Goal: Task Accomplishment & Management: Manage account settings

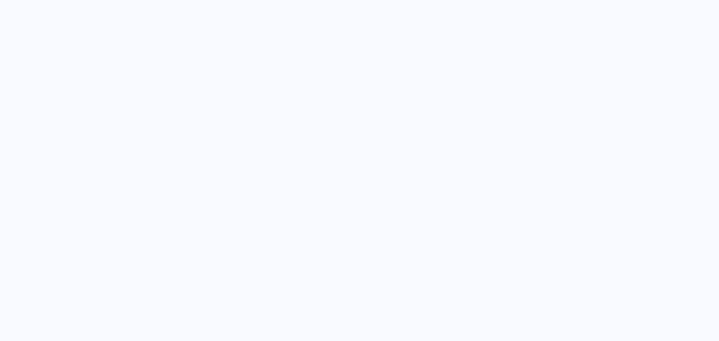
type input "Todas las fotos"
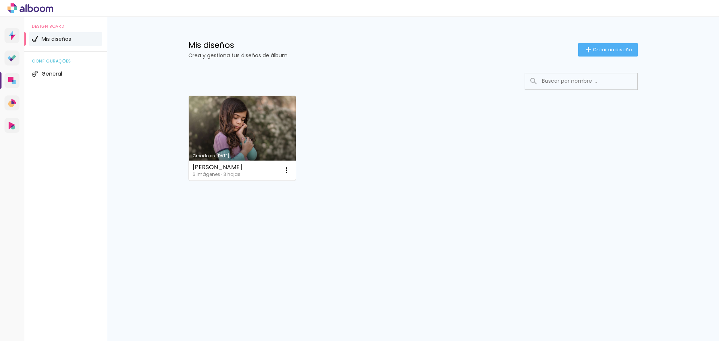
click at [227, 115] on link "Creado en [DATE]" at bounding box center [243, 138] width 108 height 85
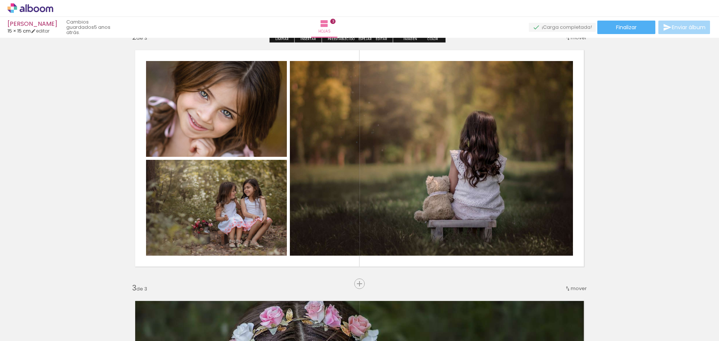
scroll to position [177, 0]
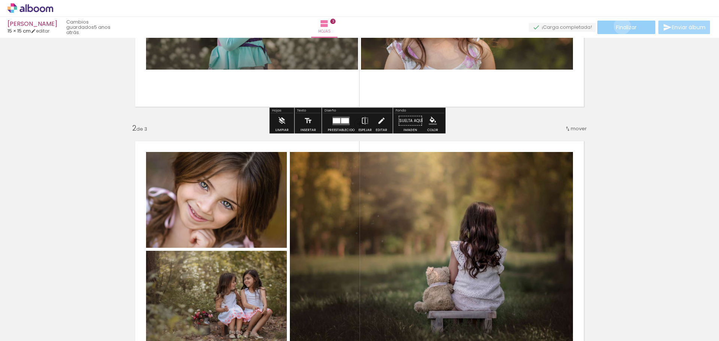
click at [620, 26] on span "Finalizar" at bounding box center [626, 27] width 21 height 5
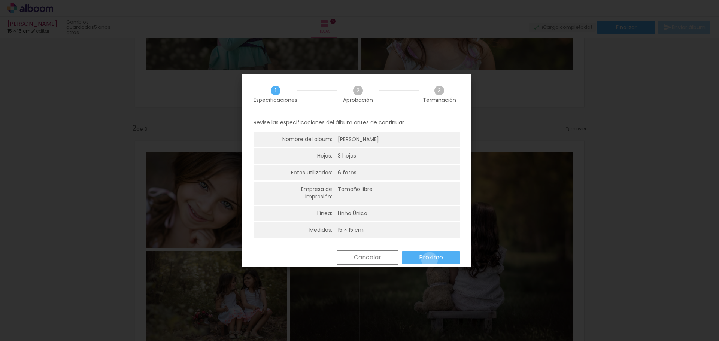
click at [0, 0] on slot "Próximo" at bounding box center [0, 0] width 0 height 0
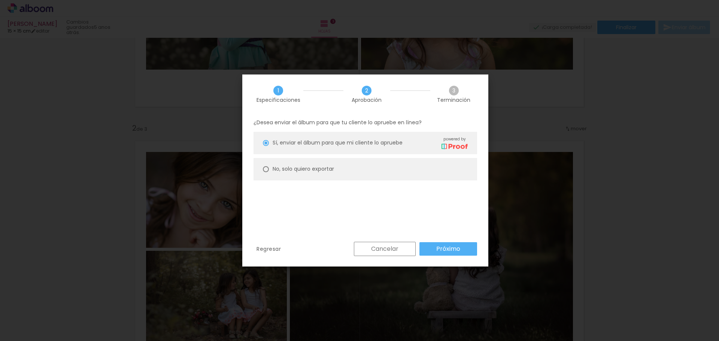
click at [267, 146] on div at bounding box center [266, 143] width 6 height 6
type paper-radio-button "on"
click at [0, 0] on slot "Cancelar" at bounding box center [0, 0] width 0 height 0
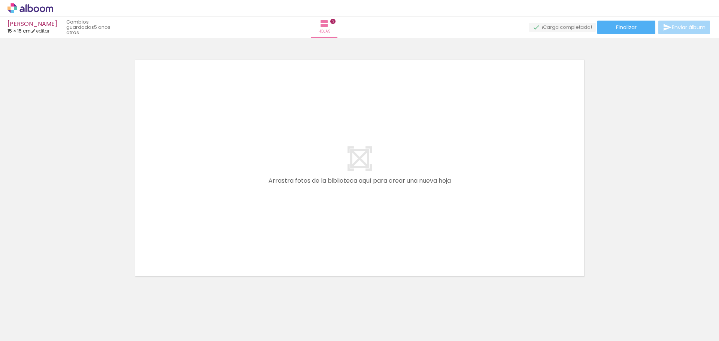
scroll to position [777, 0]
